Goal: Task Accomplishment & Management: Use online tool/utility

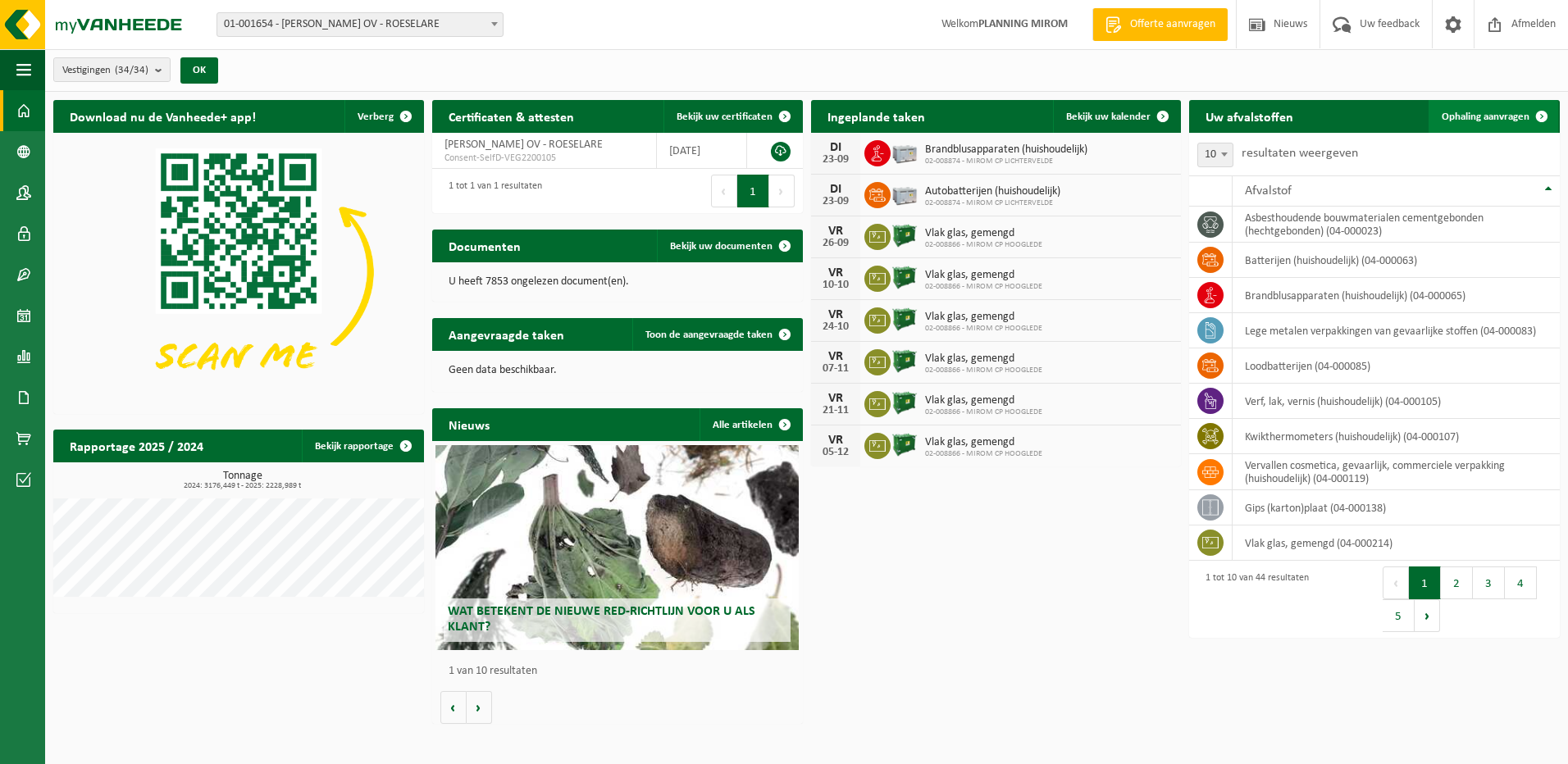
click at [1469, 115] on span "Ophaling aanvragen" at bounding box center [1485, 116] width 88 height 10
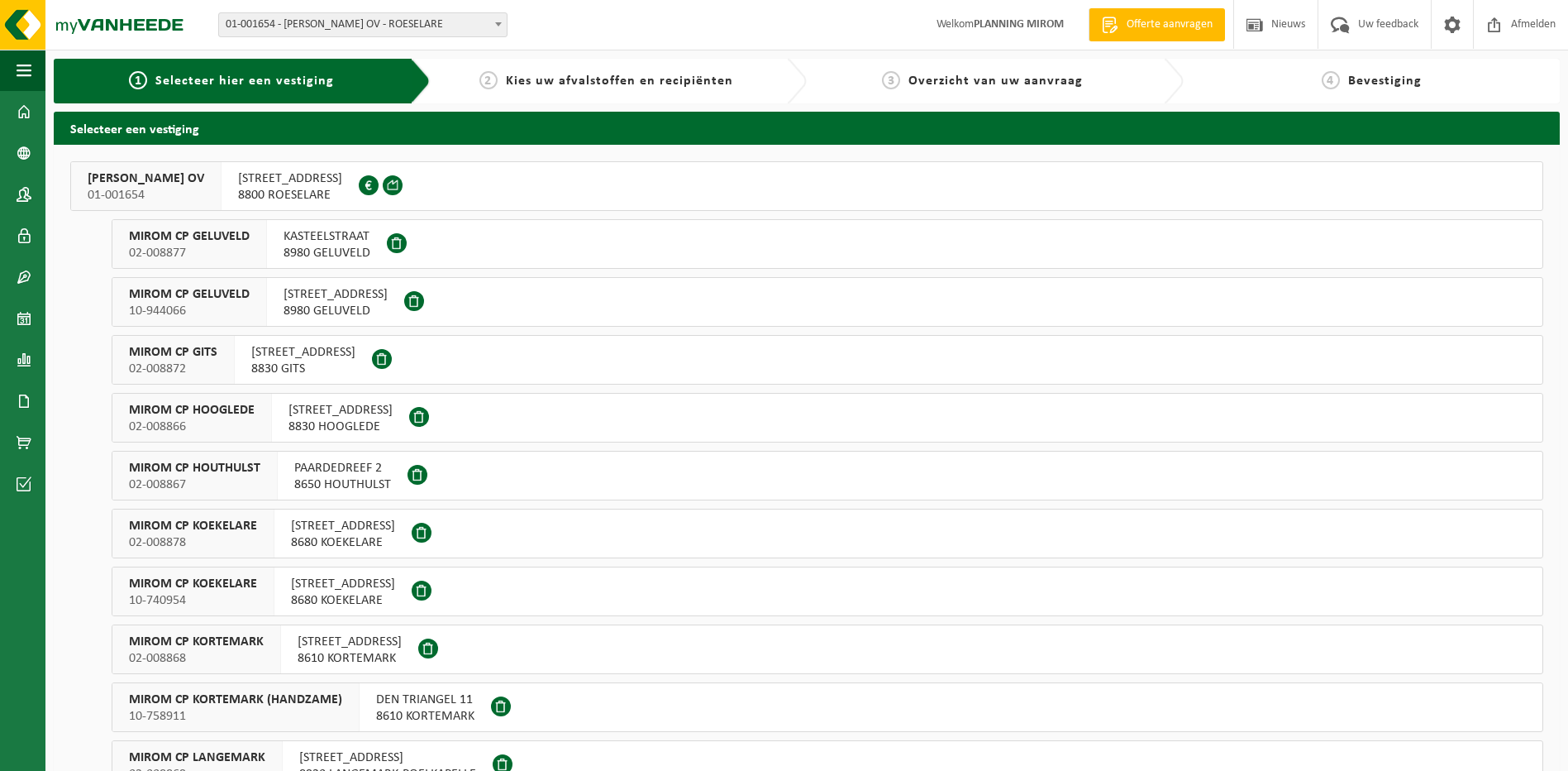
click at [338, 186] on span "OOSTNIEUWKERKSESTEENWEG 121" at bounding box center [290, 178] width 104 height 16
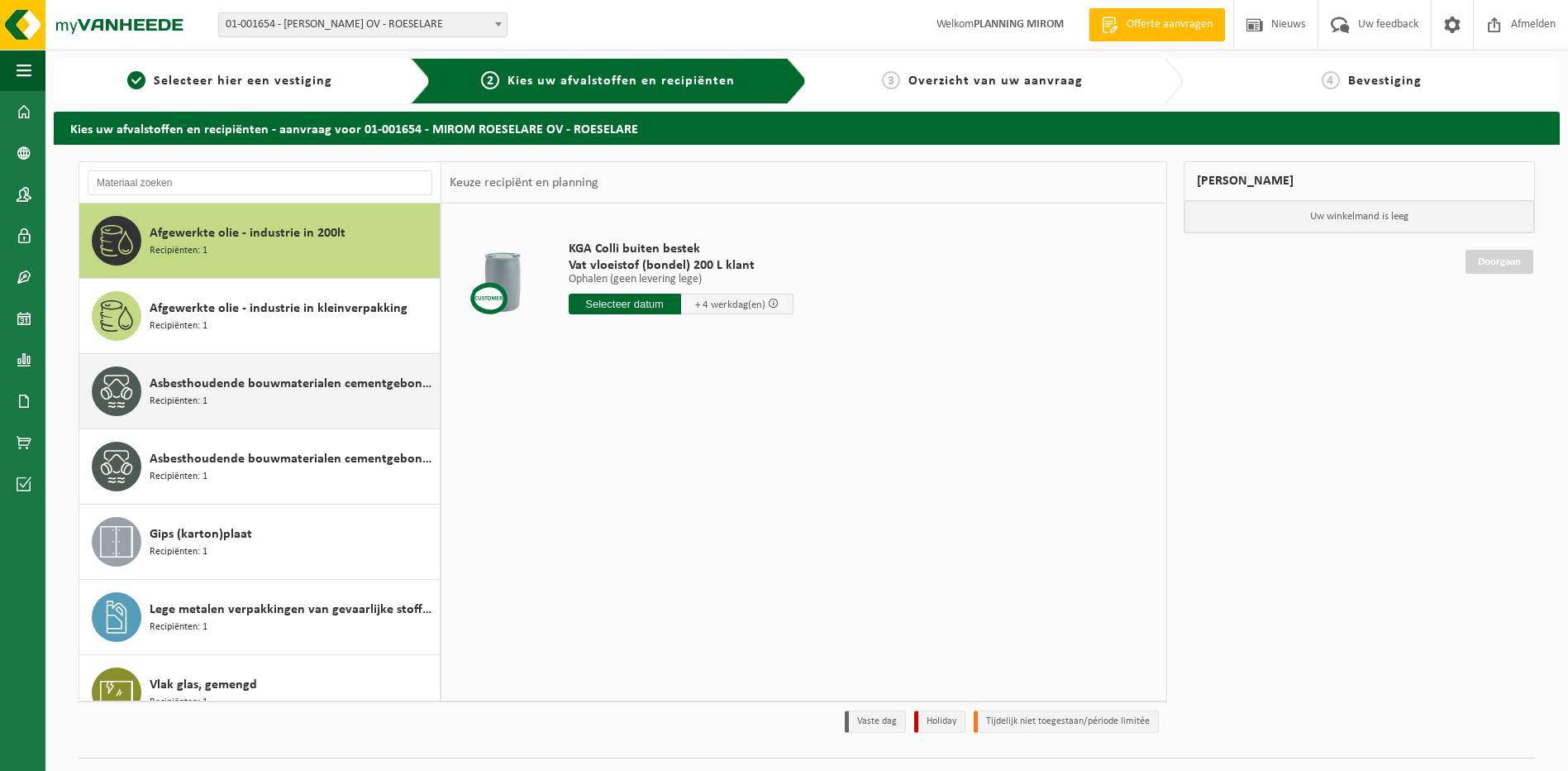
click at [226, 389] on span "Asbesthoudende bouwmaterialen cementgebonden (hechtgebonden)" at bounding box center [292, 383] width 286 height 20
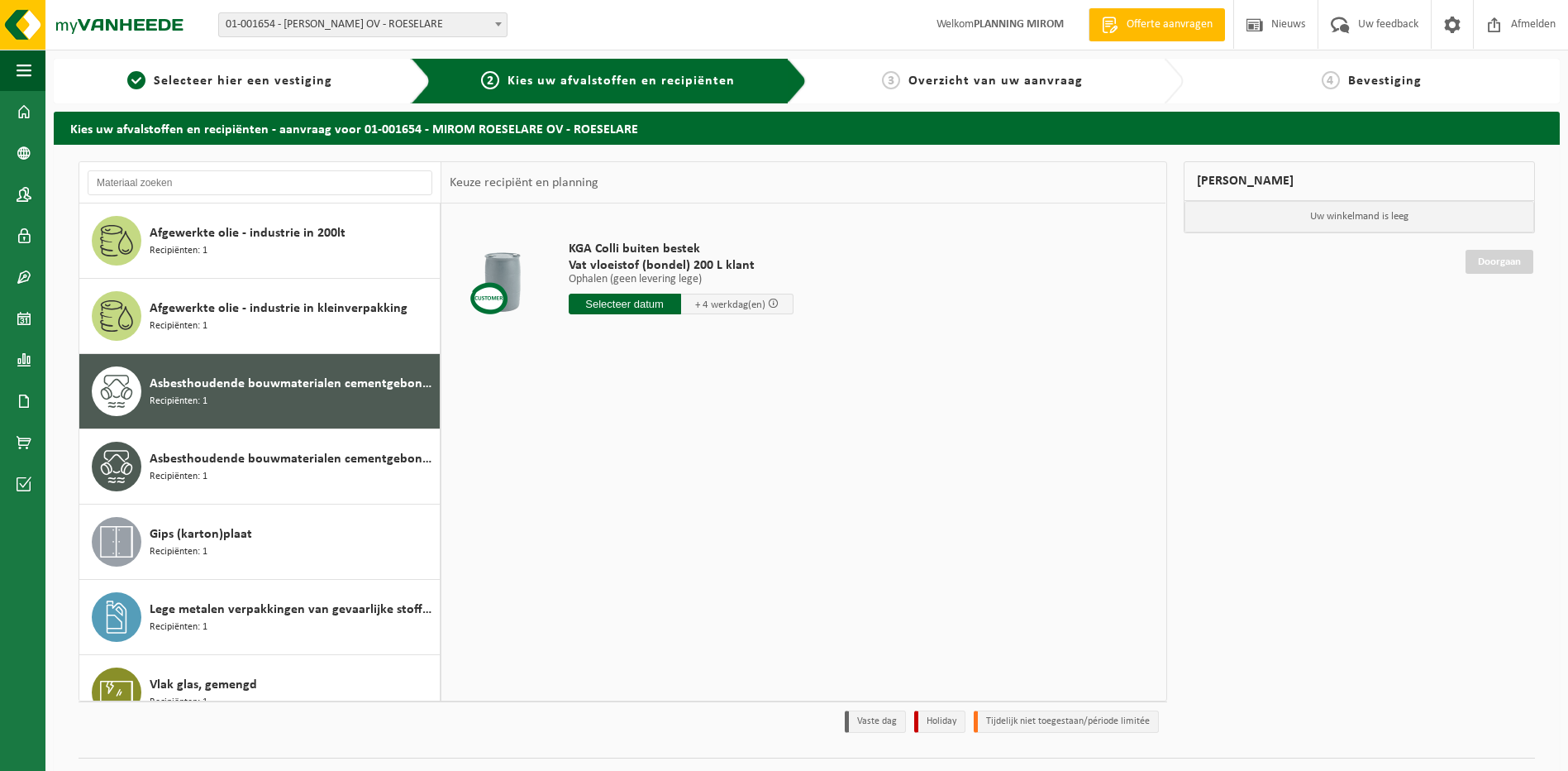
scroll to position [29, 0]
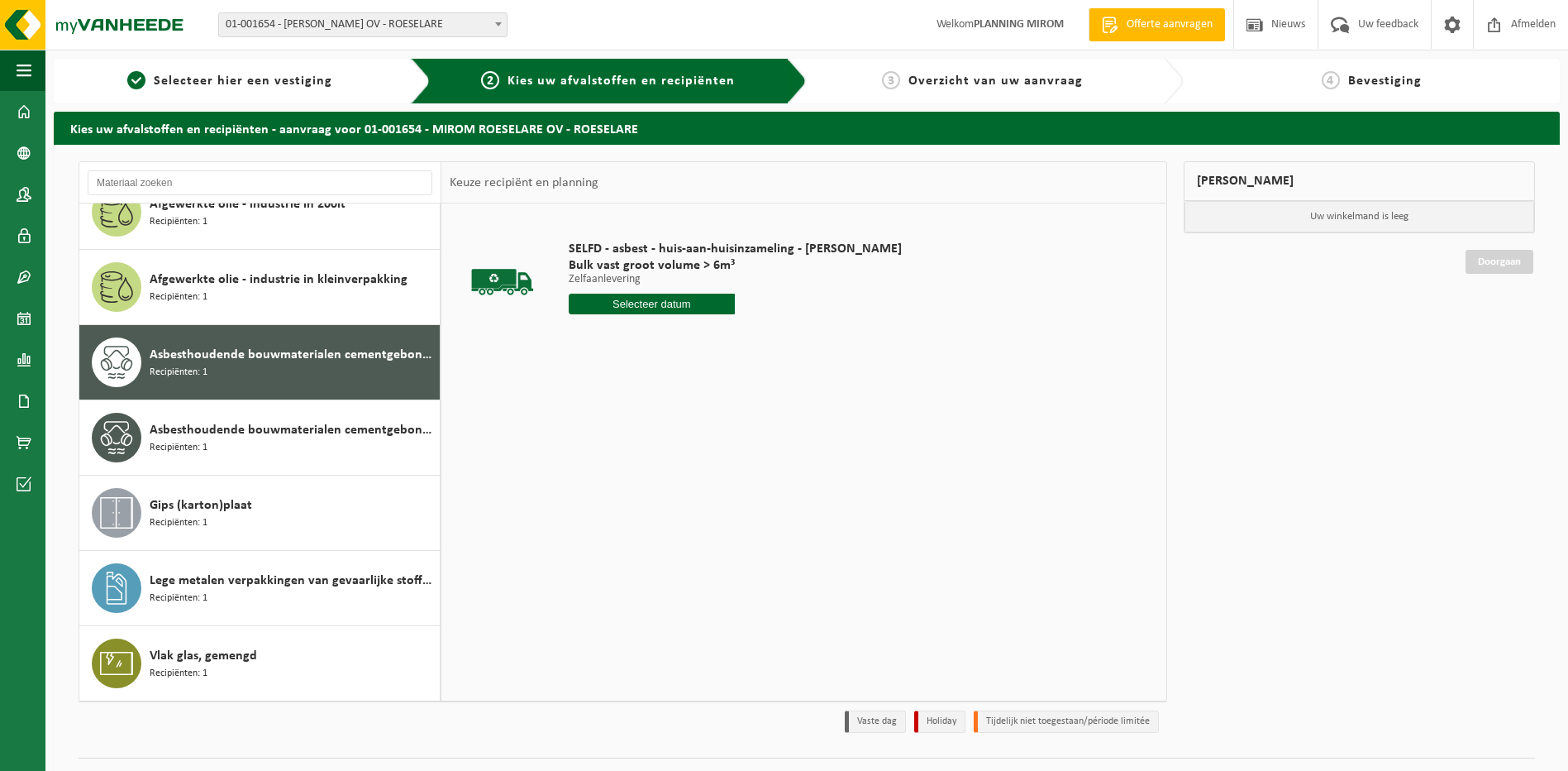
click at [664, 301] on input "text" at bounding box center [652, 304] width 167 height 21
click at [645, 472] on div "24" at bounding box center [642, 477] width 29 height 27
type input "Van [DATE]"
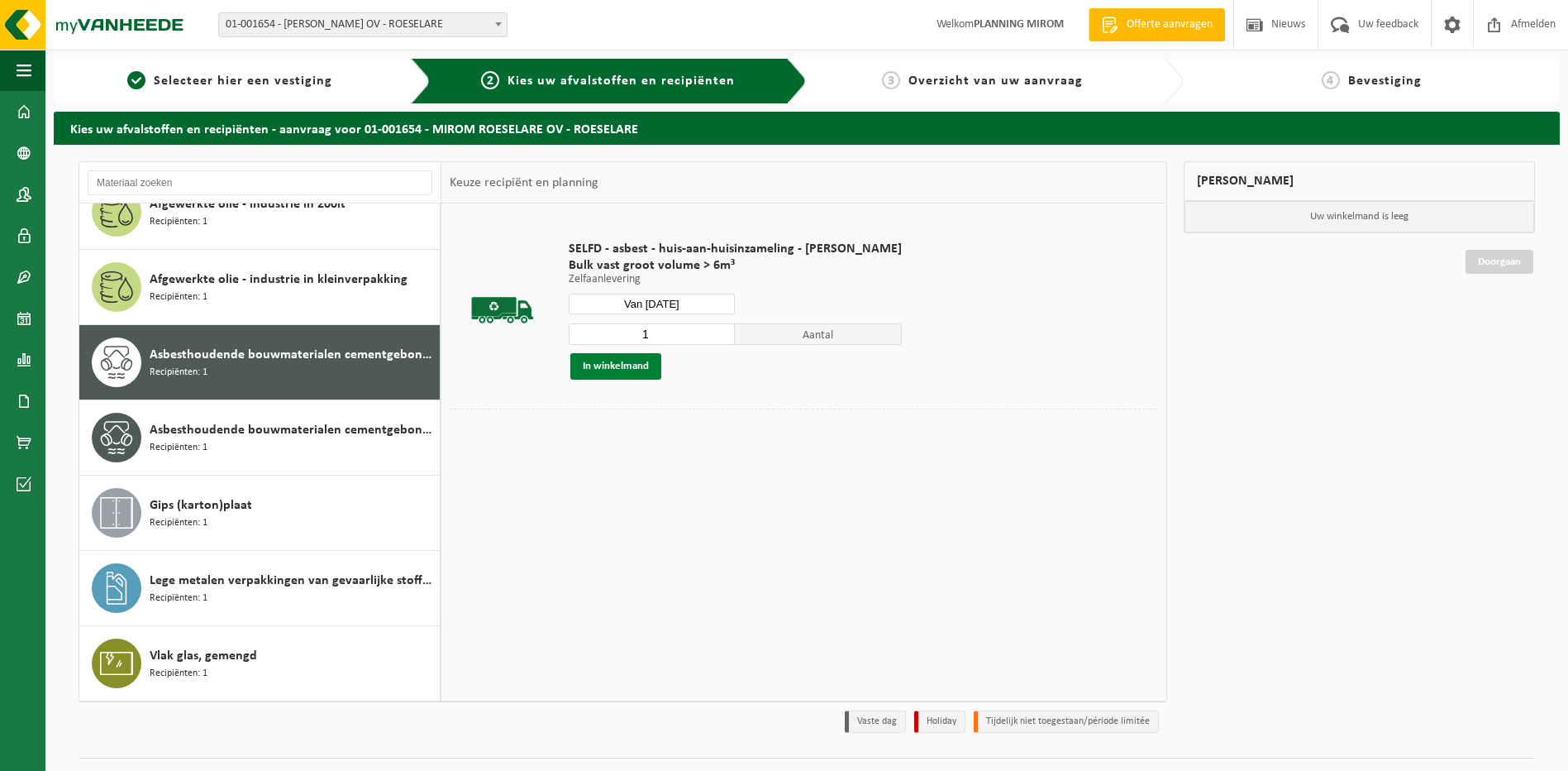
click at [598, 363] on button "In winkelmand" at bounding box center [615, 366] width 91 height 27
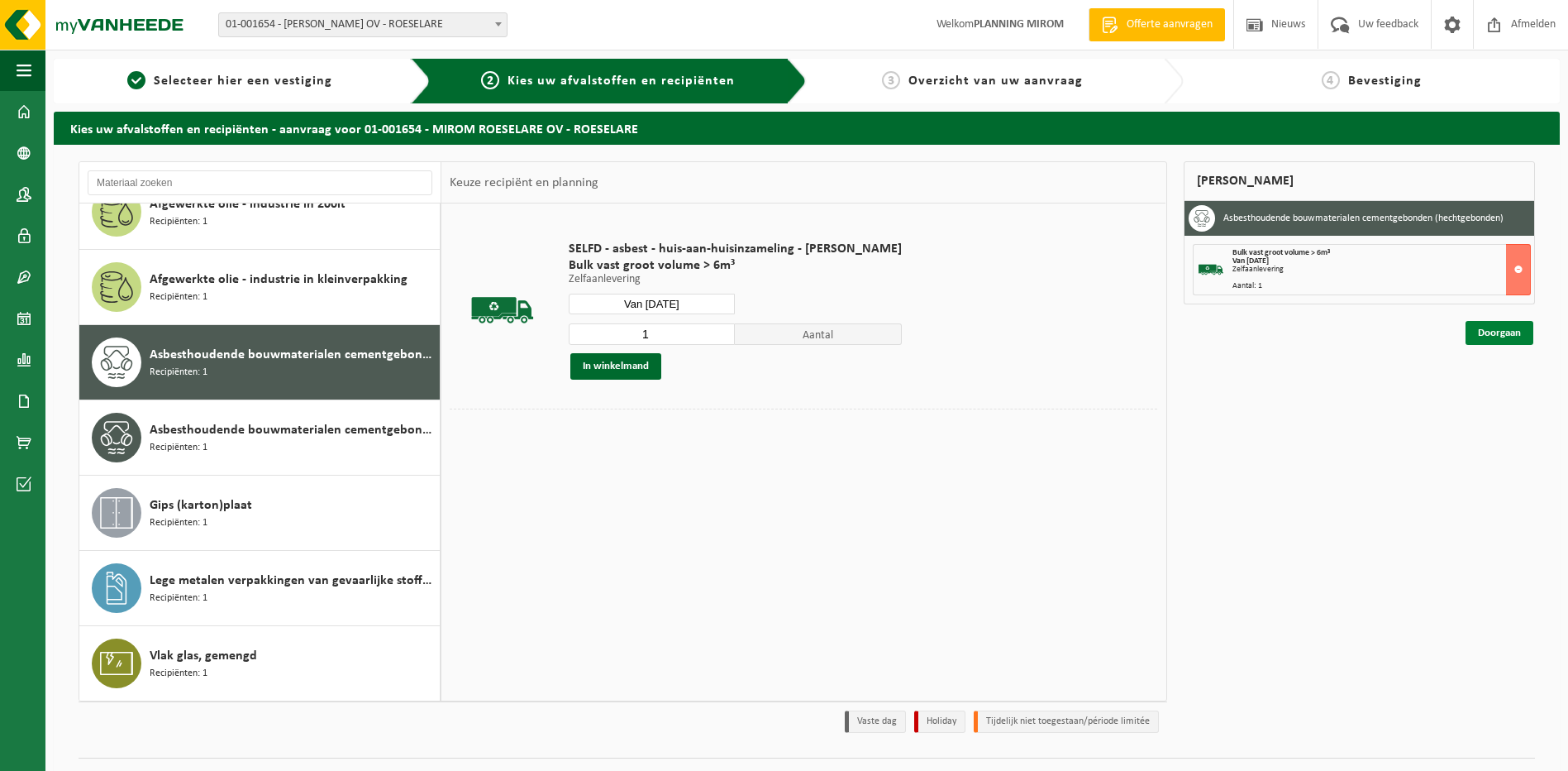
click at [1513, 332] on link "Doorgaan" at bounding box center [1499, 333] width 68 height 24
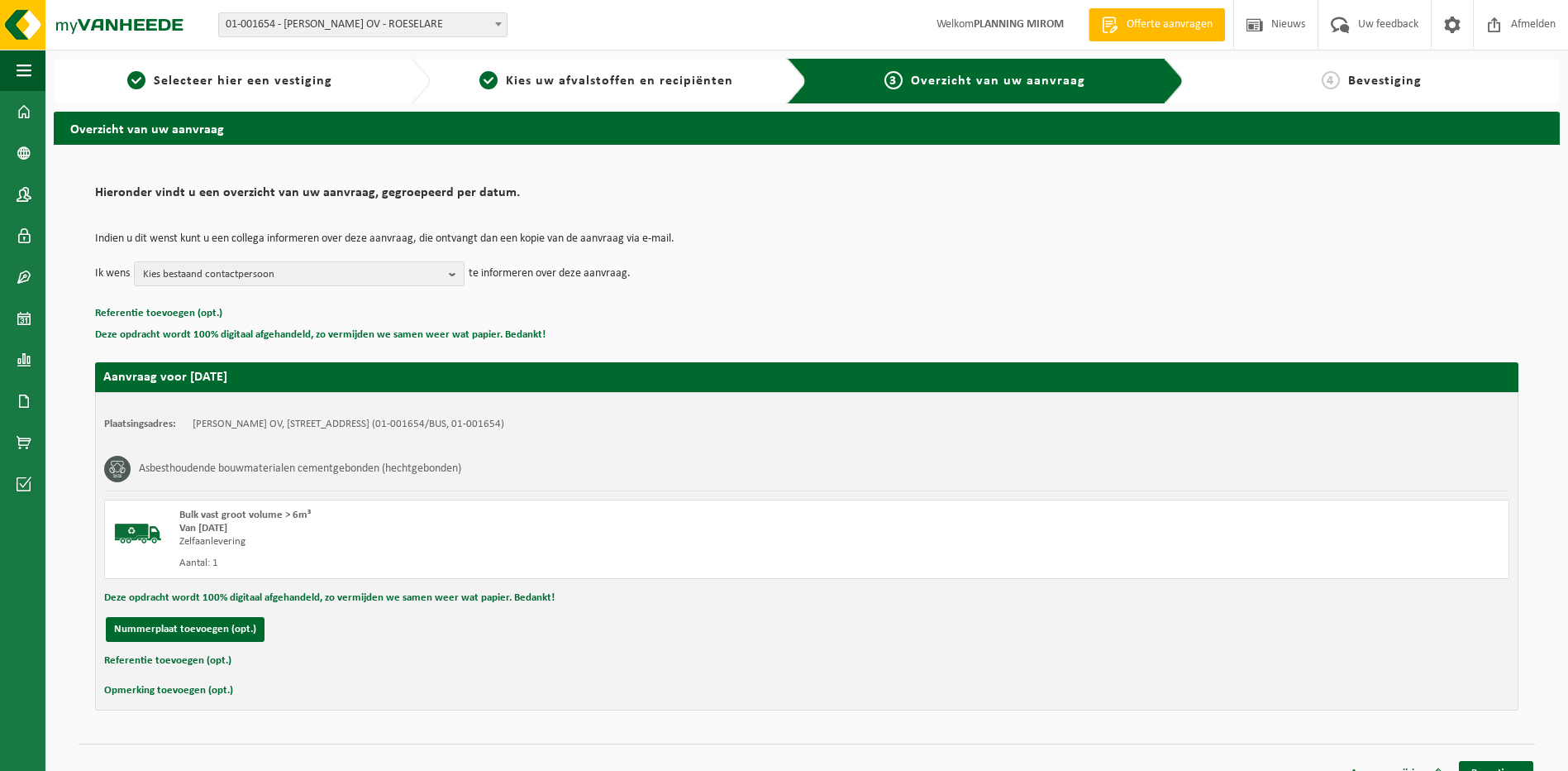
scroll to position [23, 0]
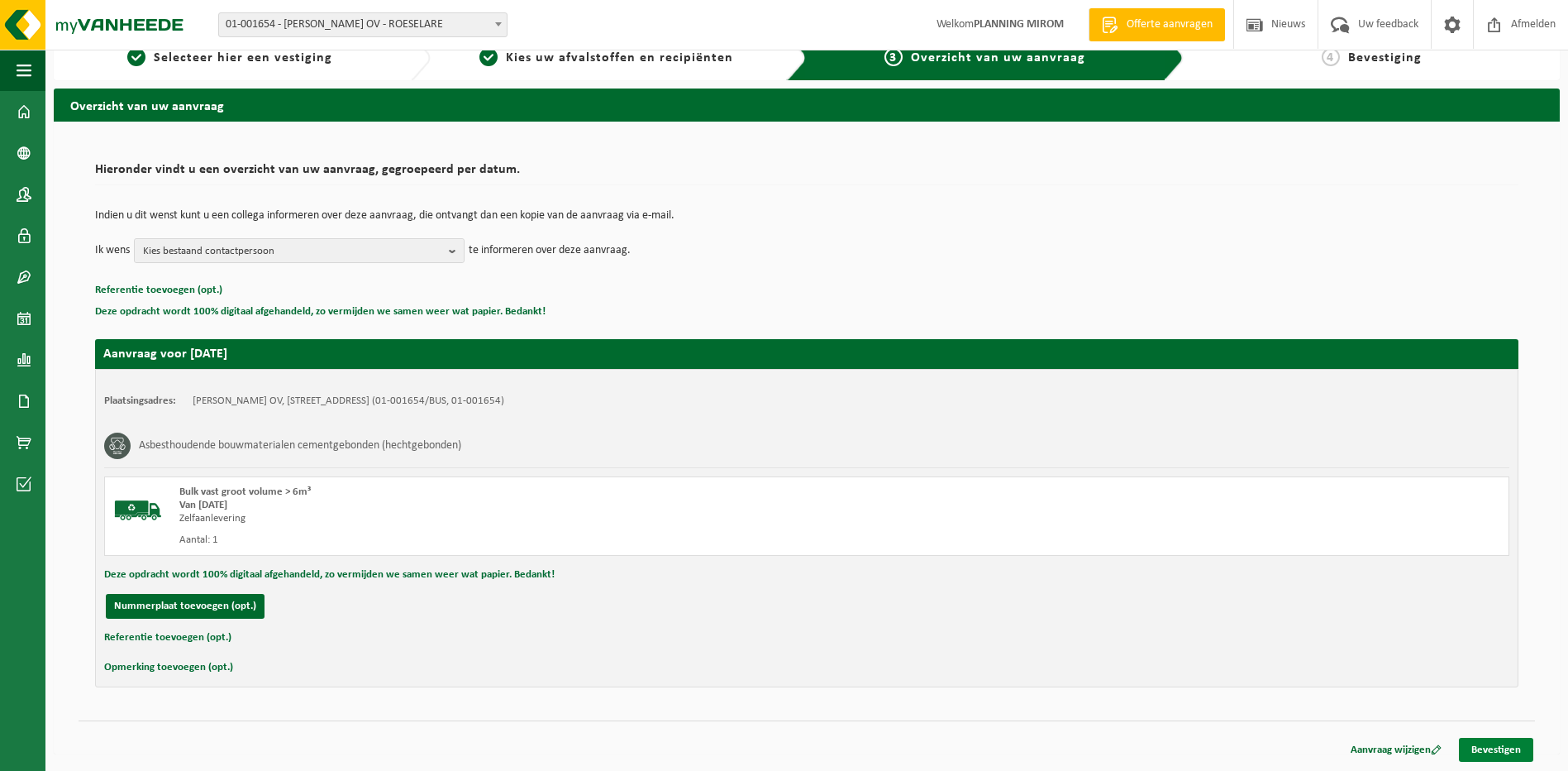
click at [1496, 749] on link "Bevestigen" at bounding box center [1496, 750] width 74 height 24
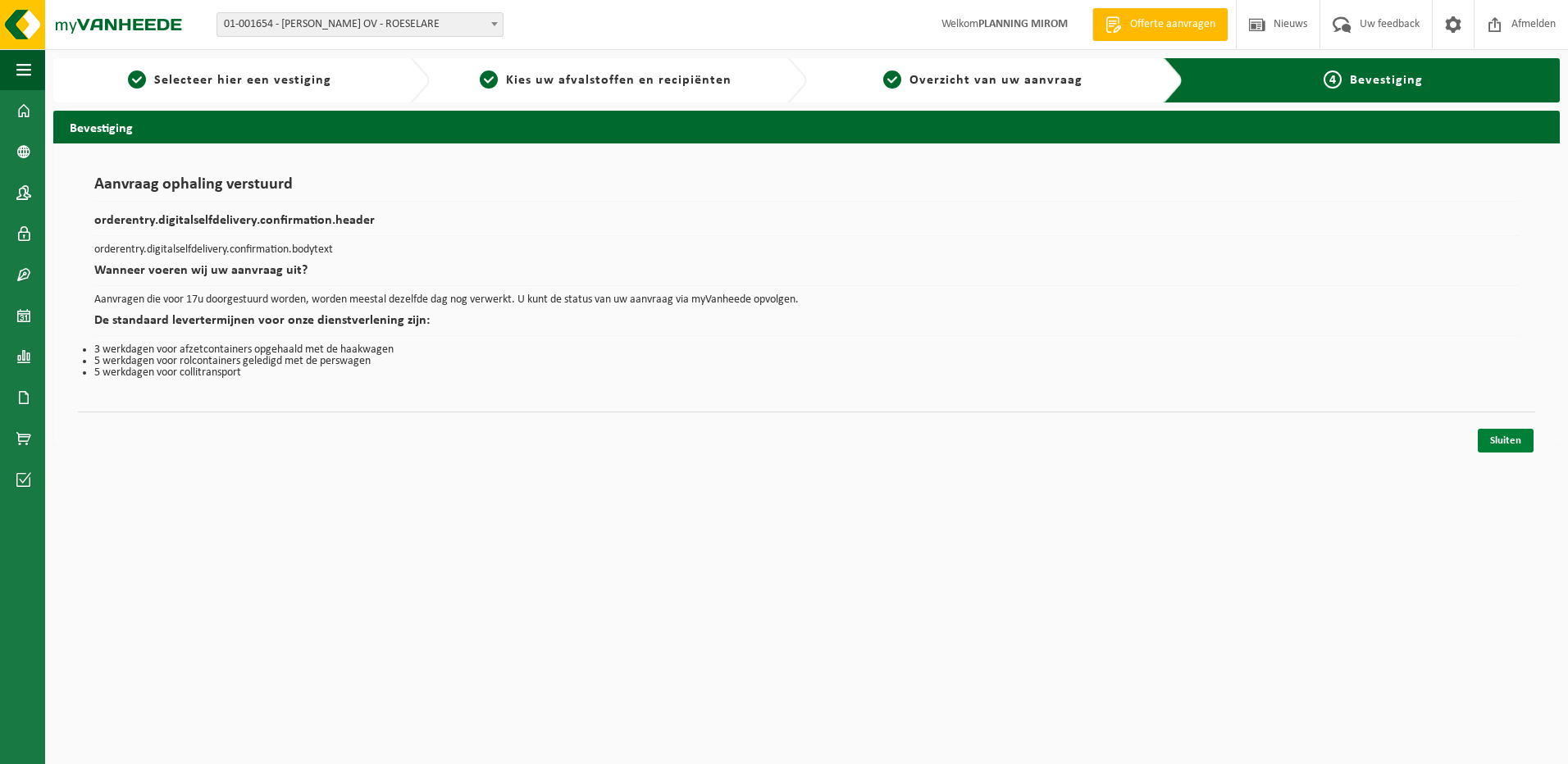
click at [1505, 442] on link "Sluiten" at bounding box center [1505, 441] width 56 height 24
